Goal: Navigation & Orientation: Go to known website

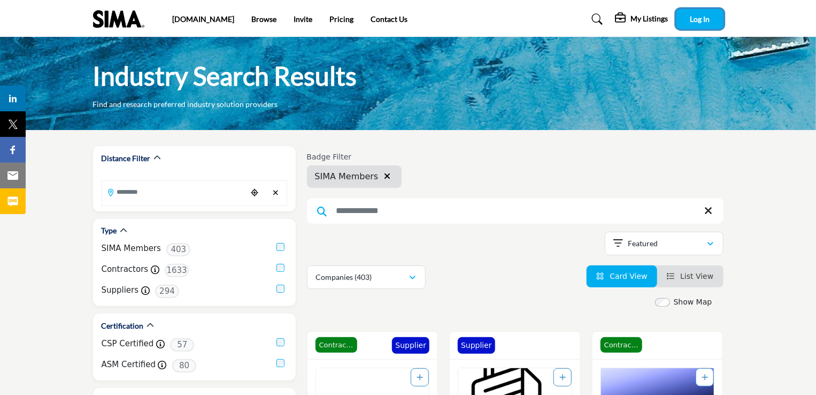
click at [690, 18] on span "Log In" at bounding box center [700, 18] width 20 height 9
click at [172, 21] on link "[DOMAIN_NAME]" at bounding box center [203, 18] width 62 height 9
